Goal: Find contact information: Find contact information

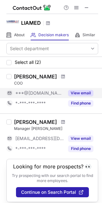
click at [75, 92] on button "View email" at bounding box center [80, 93] width 25 height 6
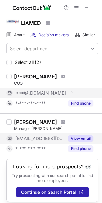
click at [81, 137] on button "View email" at bounding box center [80, 139] width 25 height 6
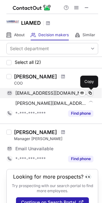
click at [89, 94] on span at bounding box center [89, 93] width 5 height 5
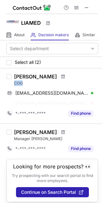
drag, startPoint x: 14, startPoint y: 84, endPoint x: 23, endPoint y: 84, distance: 8.9
click at [23, 84] on div "COO" at bounding box center [56, 84] width 84 height 6
copy div "COO"
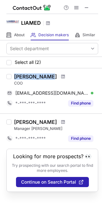
drag, startPoint x: 15, startPoint y: 77, endPoint x: 46, endPoint y: 76, distance: 30.9
click at [46, 76] on div "Marius Baciu" at bounding box center [35, 77] width 43 height 6
copy div "Marius Baciu"
